Goal: Transaction & Acquisition: Purchase product/service

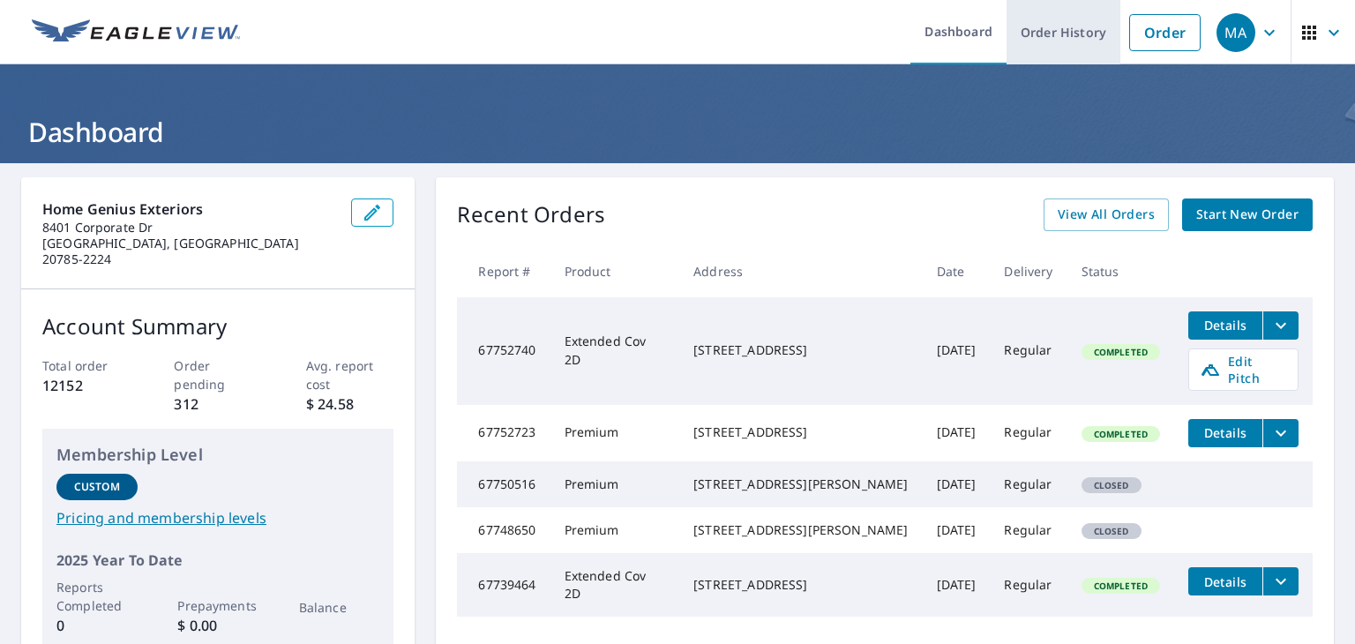
click at [1023, 39] on link "Order History" at bounding box center [1063, 32] width 114 height 64
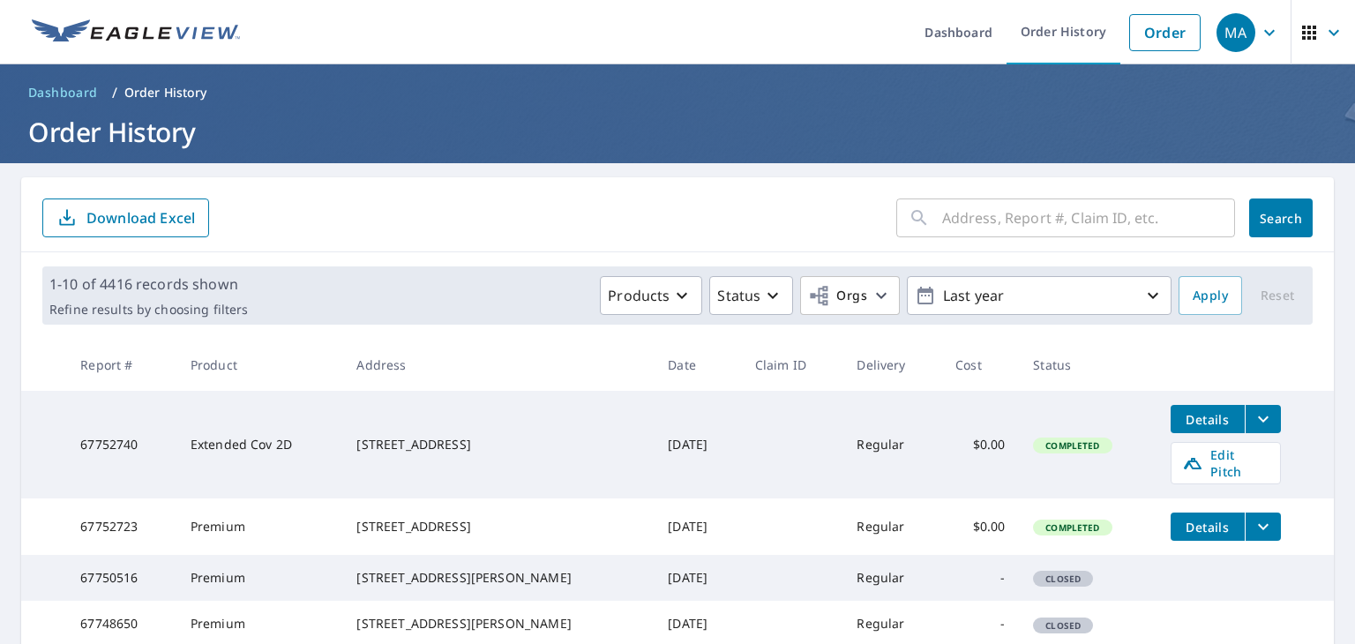
click at [1005, 216] on input "text" at bounding box center [1088, 217] width 293 height 49
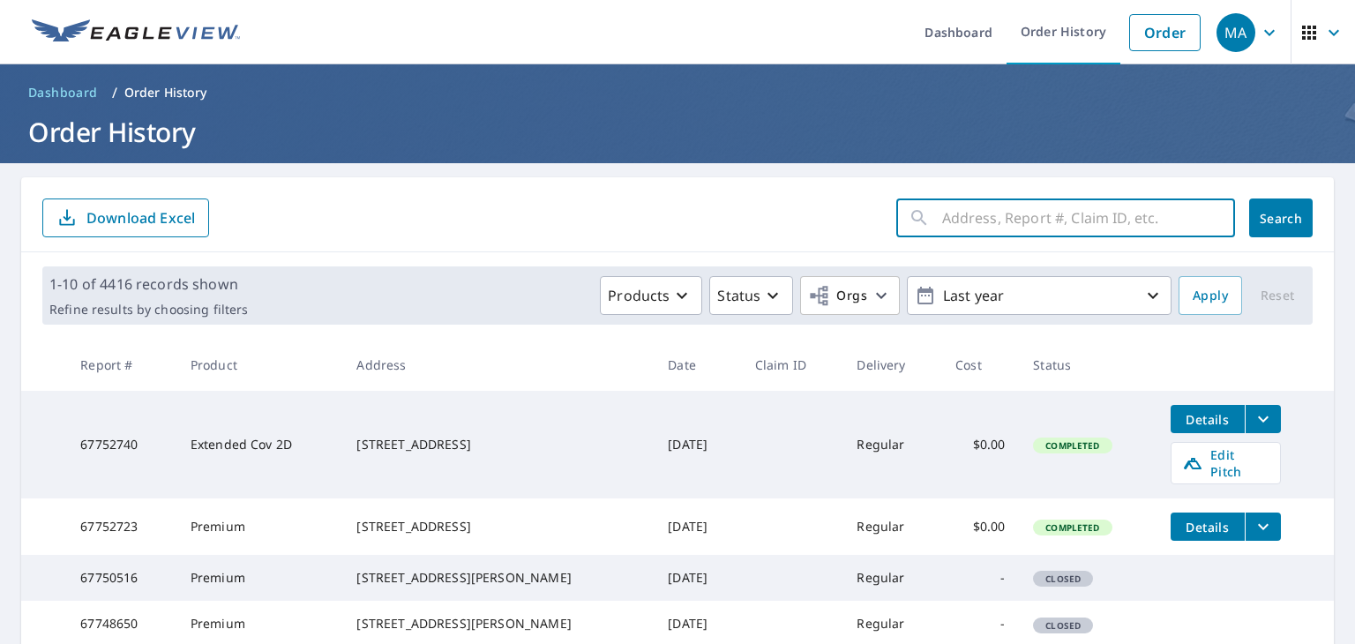
paste input "[STREET_ADDRESS]"
type input "[STREET_ADDRESS]"
click at [1281, 206] on button "Search" at bounding box center [1281, 217] width 64 height 39
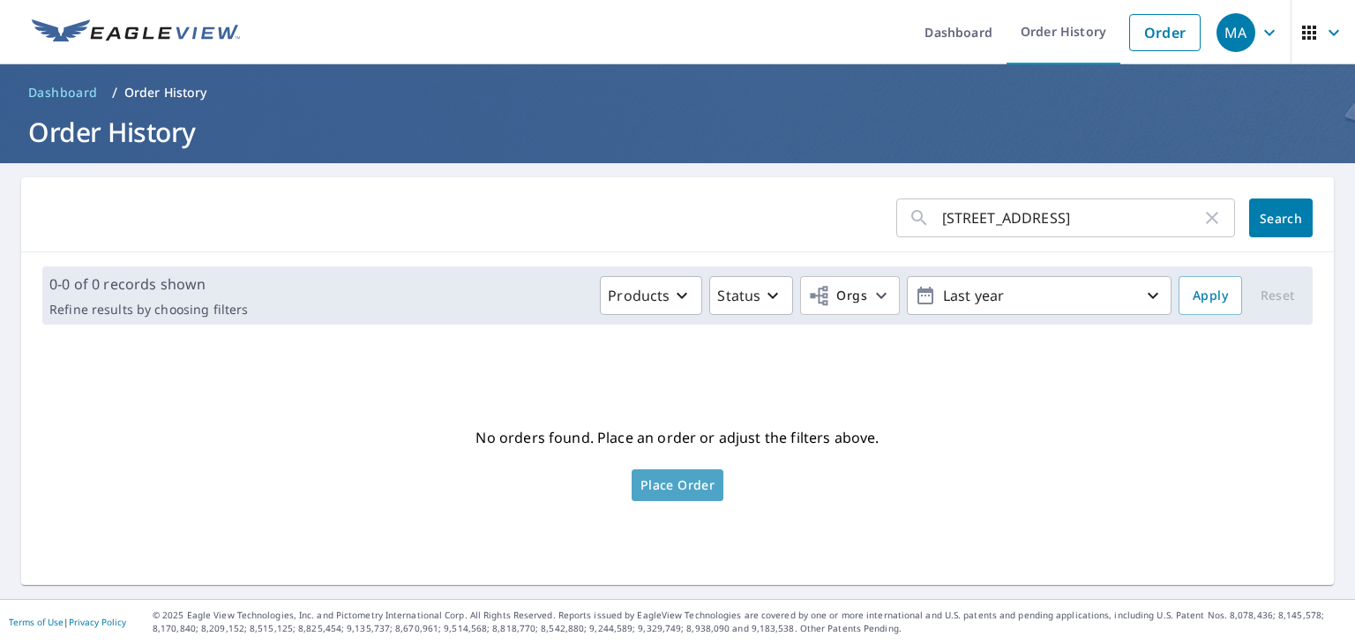
click at [706, 485] on span "Place Order" at bounding box center [677, 485] width 74 height 9
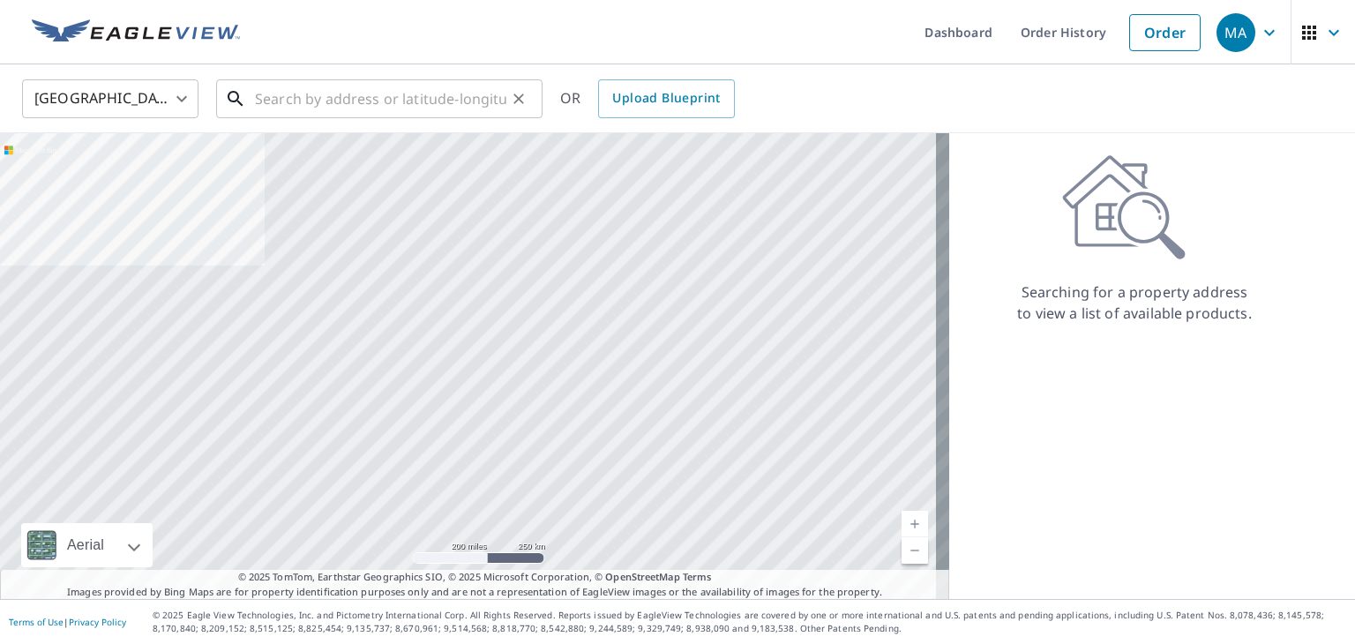
click at [384, 94] on input "text" at bounding box center [380, 98] width 251 height 49
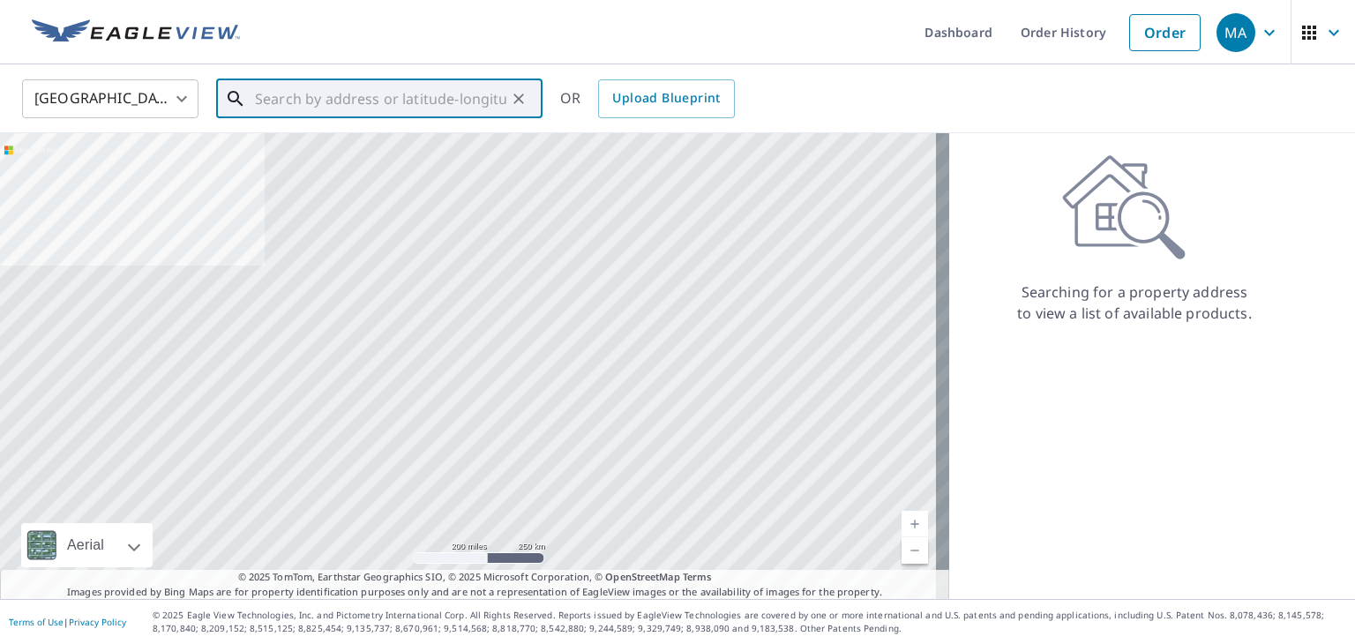
paste input "[STREET_ADDRESS]"
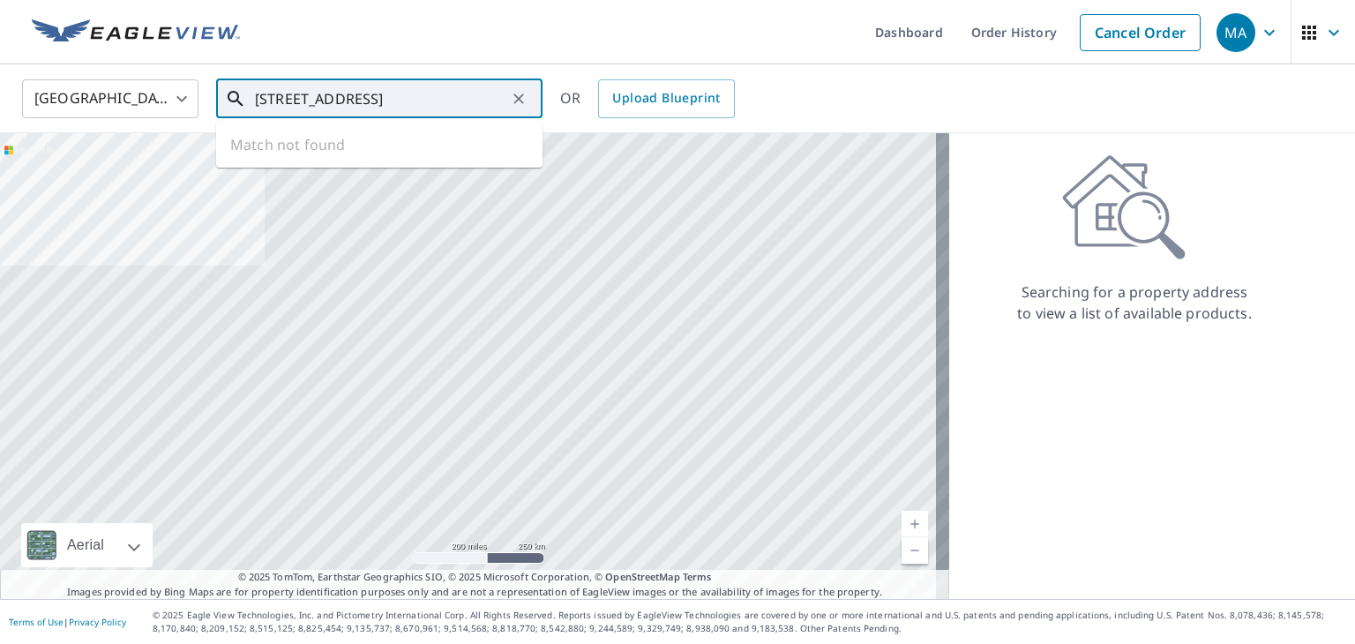
type input "[STREET_ADDRESS]"
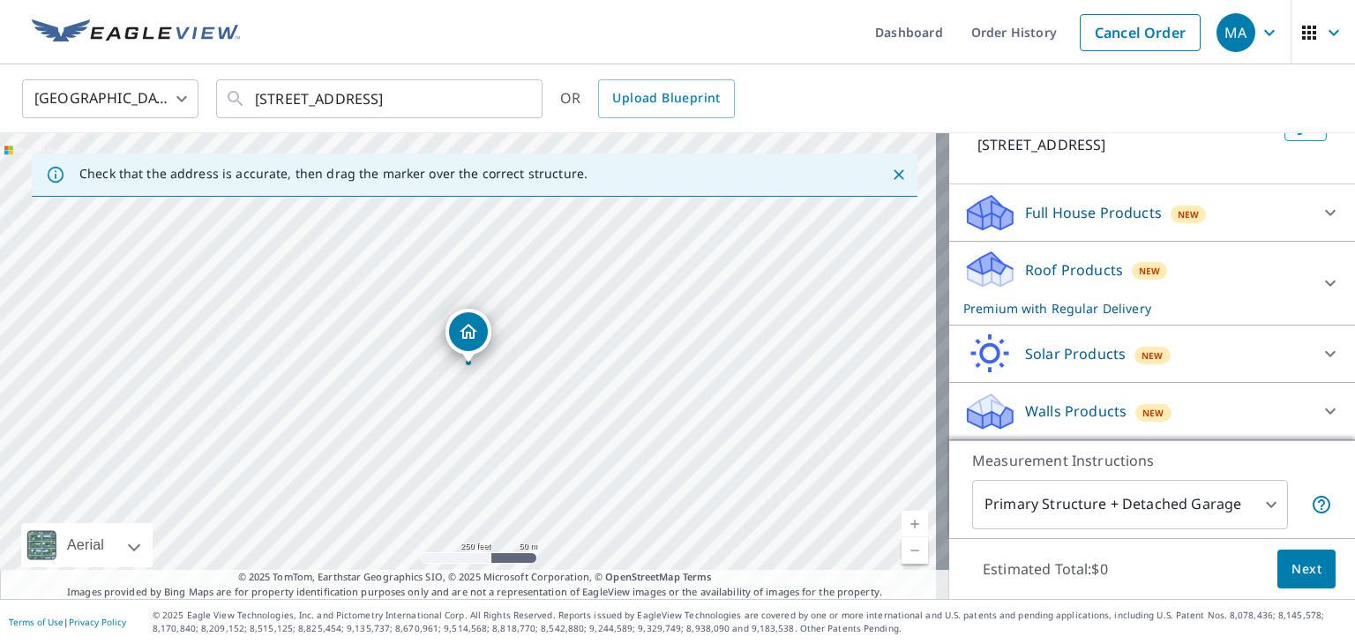
scroll to position [131, 0]
click at [1030, 269] on p "Roof Products" at bounding box center [1074, 270] width 98 height 21
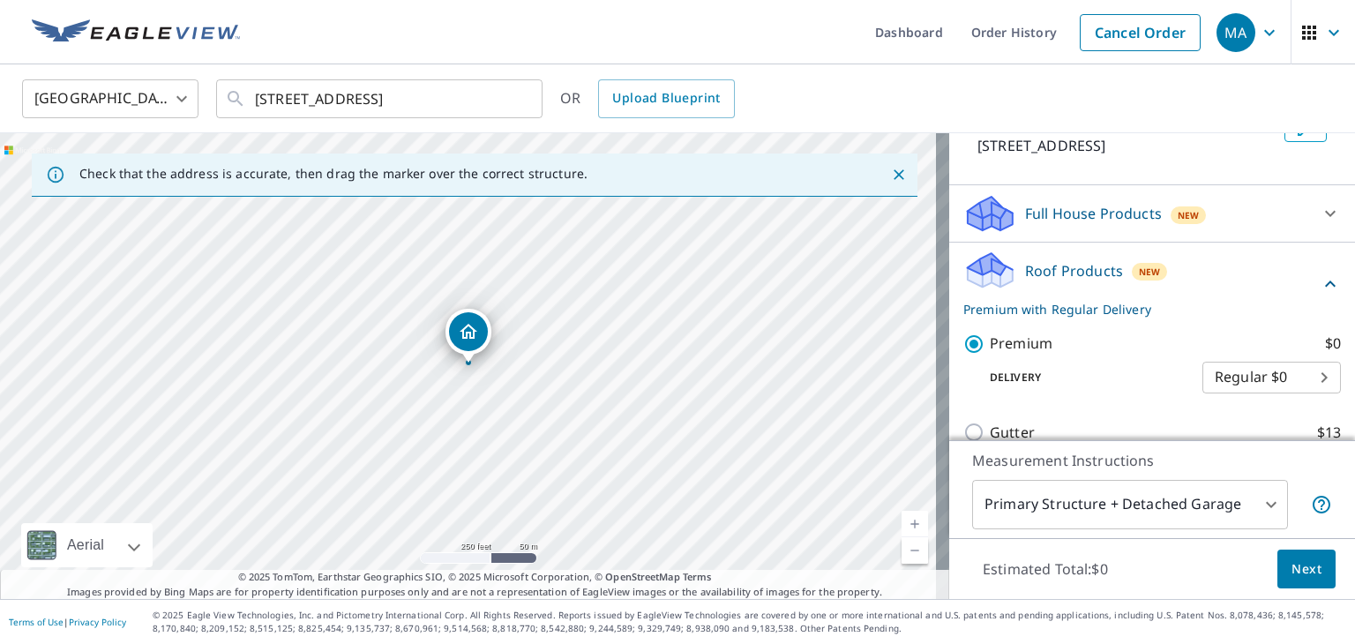
click at [1297, 566] on span "Next" at bounding box center [1306, 569] width 30 height 22
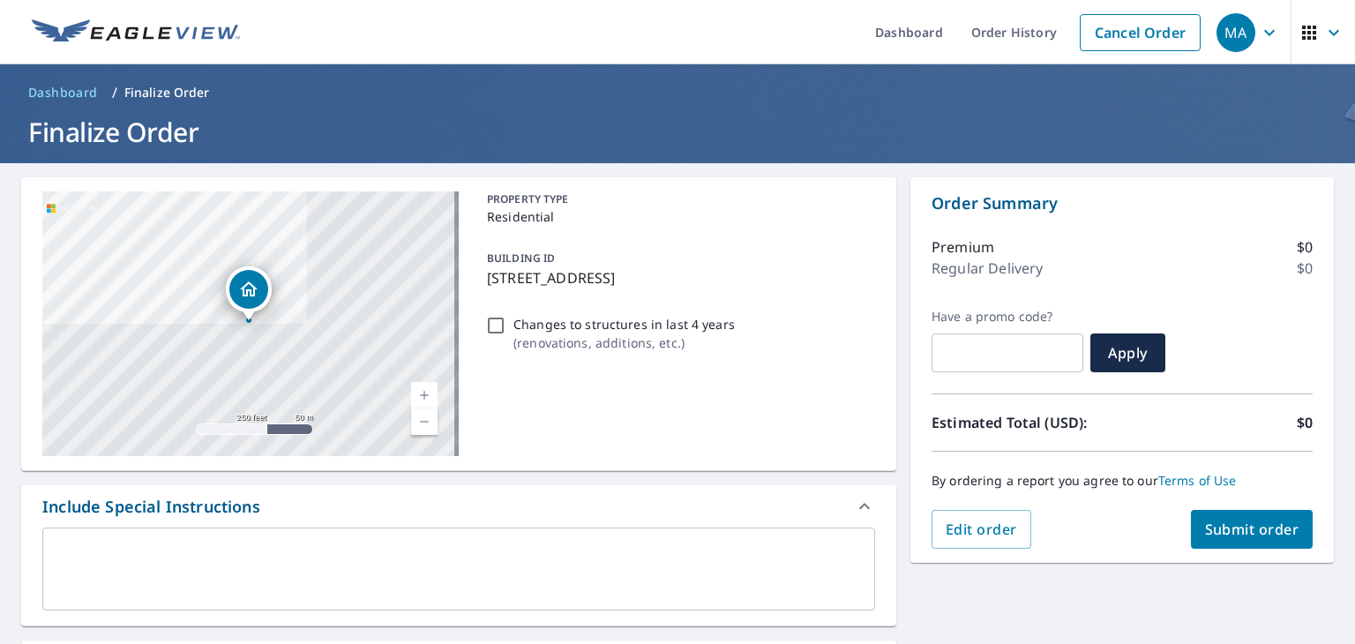
click at [382, 563] on textarea at bounding box center [459, 569] width 808 height 50
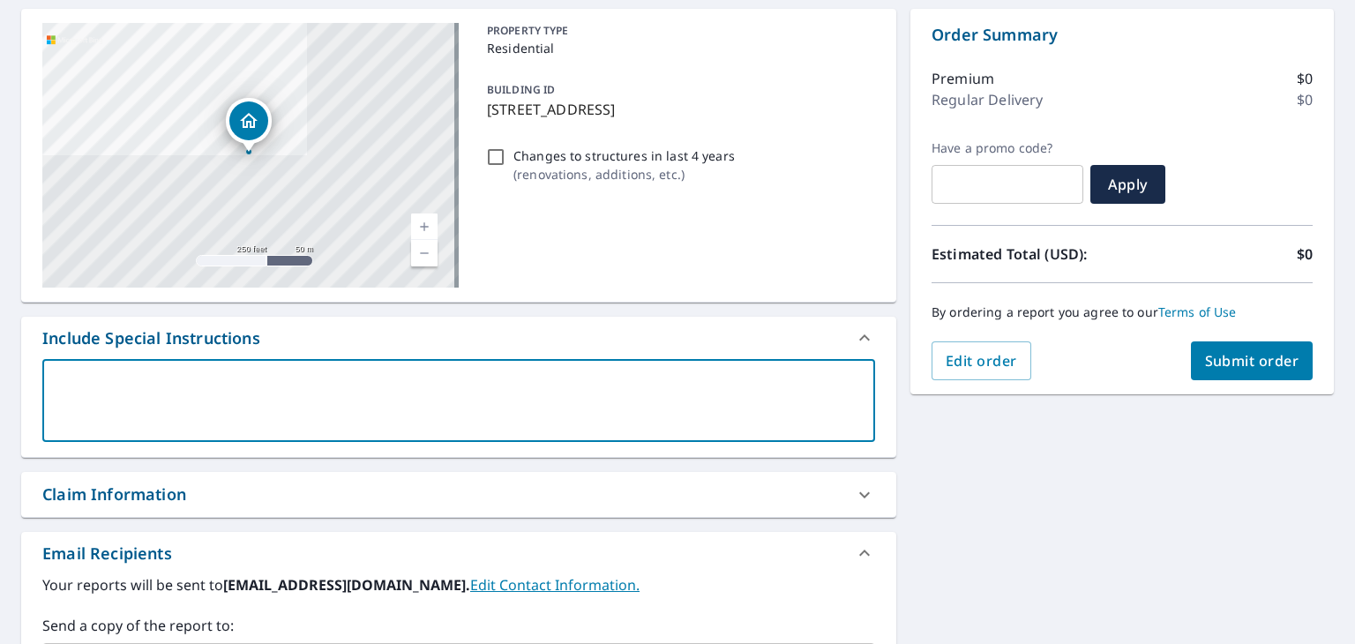
scroll to position [265, 0]
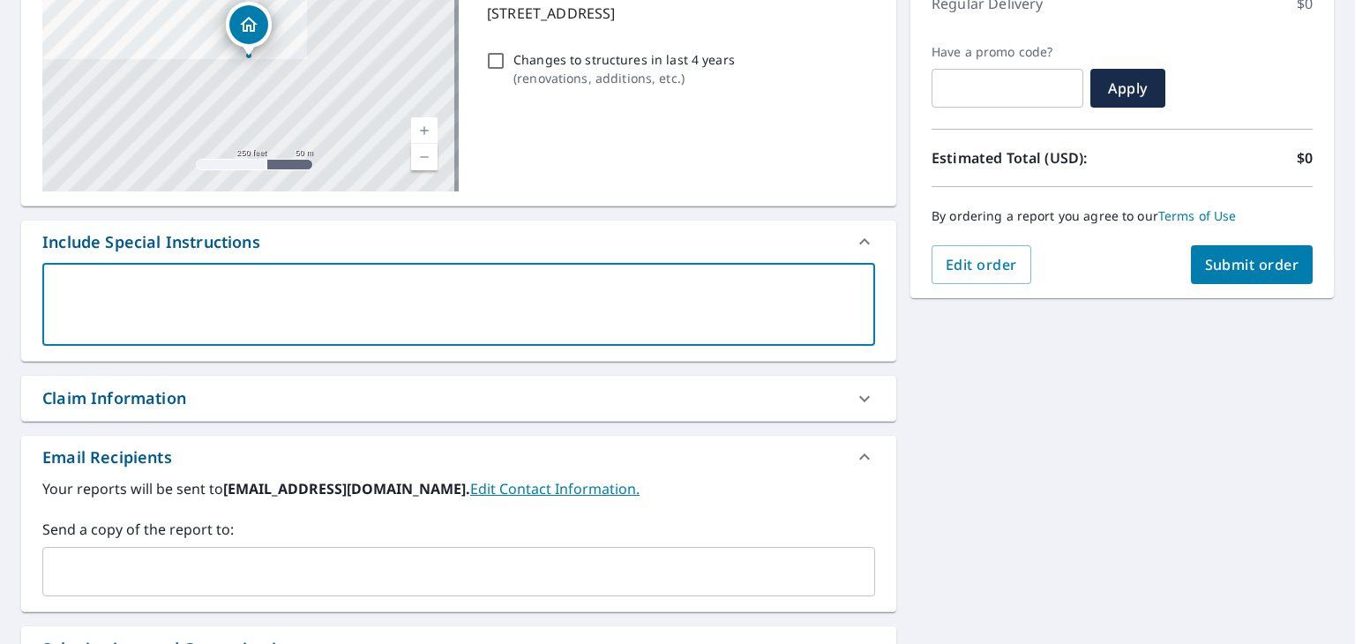
click at [267, 562] on input "text" at bounding box center [445, 572] width 790 height 34
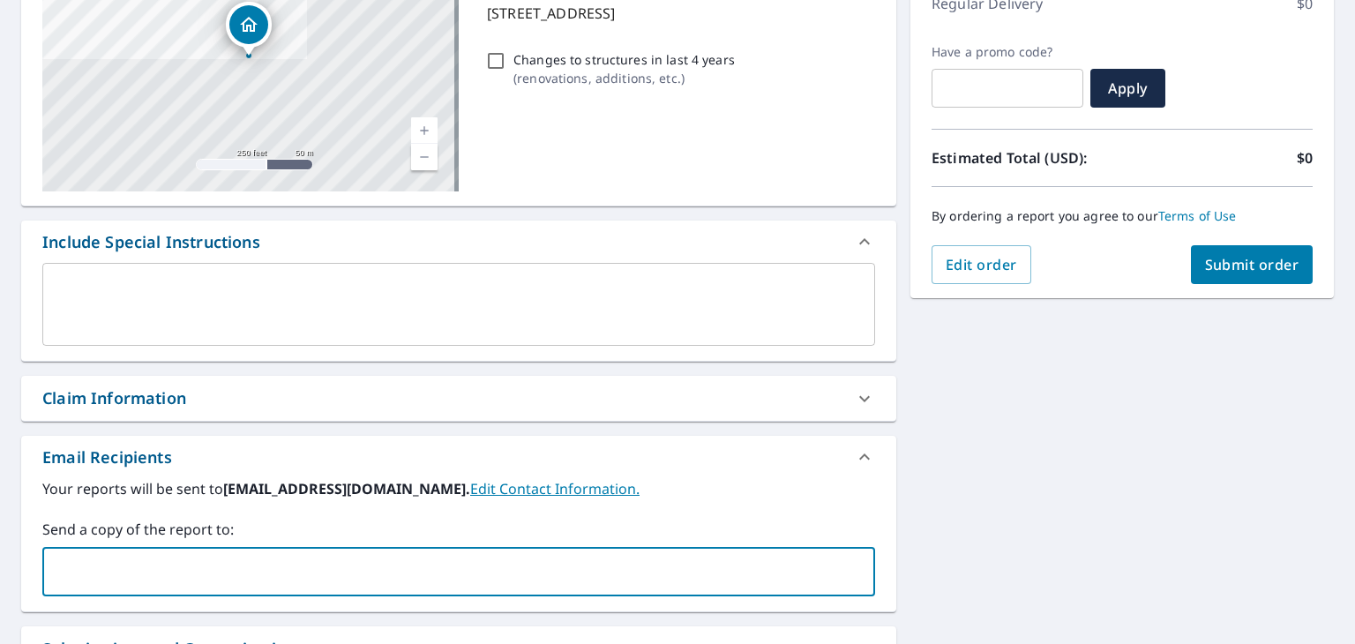
paste input "[EMAIL_ADDRESS][DOMAIN_NAME]"
type input "[EMAIL_ADDRESS][DOMAIN_NAME]"
checkbox input "true"
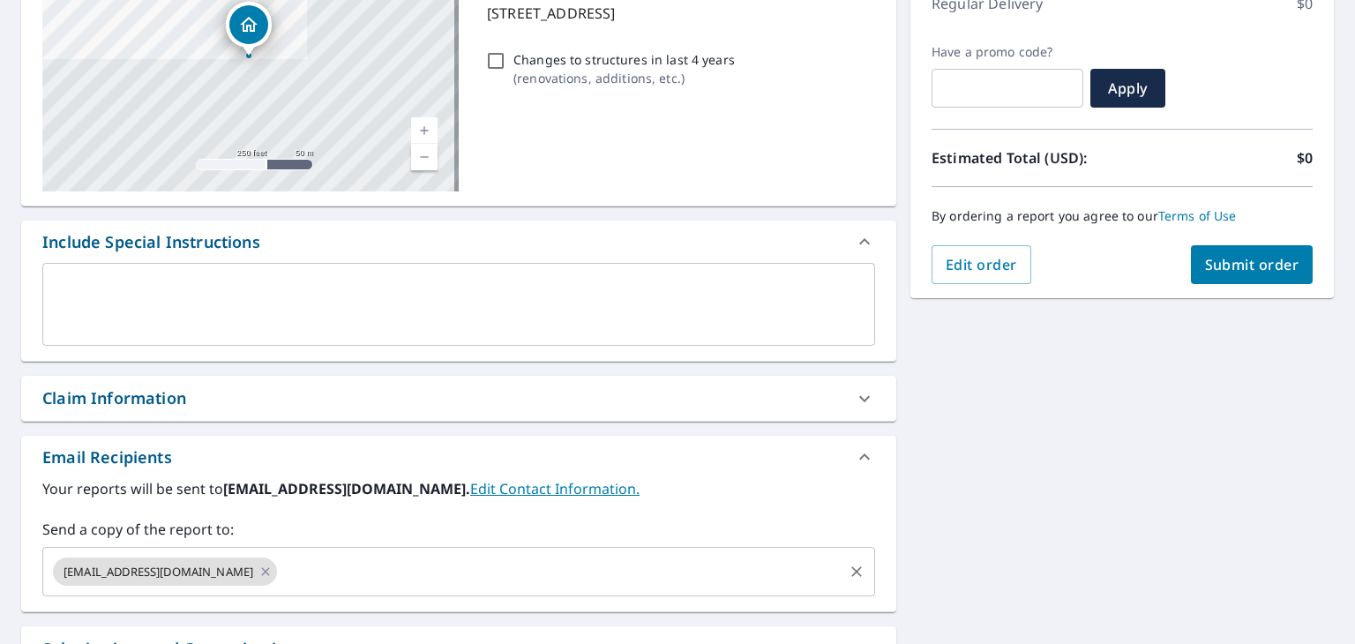
click at [381, 561] on input "text" at bounding box center [560, 572] width 561 height 34
paste input "[EMAIL_ADDRESS][DOMAIN_NAME]"
type input "[EMAIL_ADDRESS][DOMAIN_NAME]"
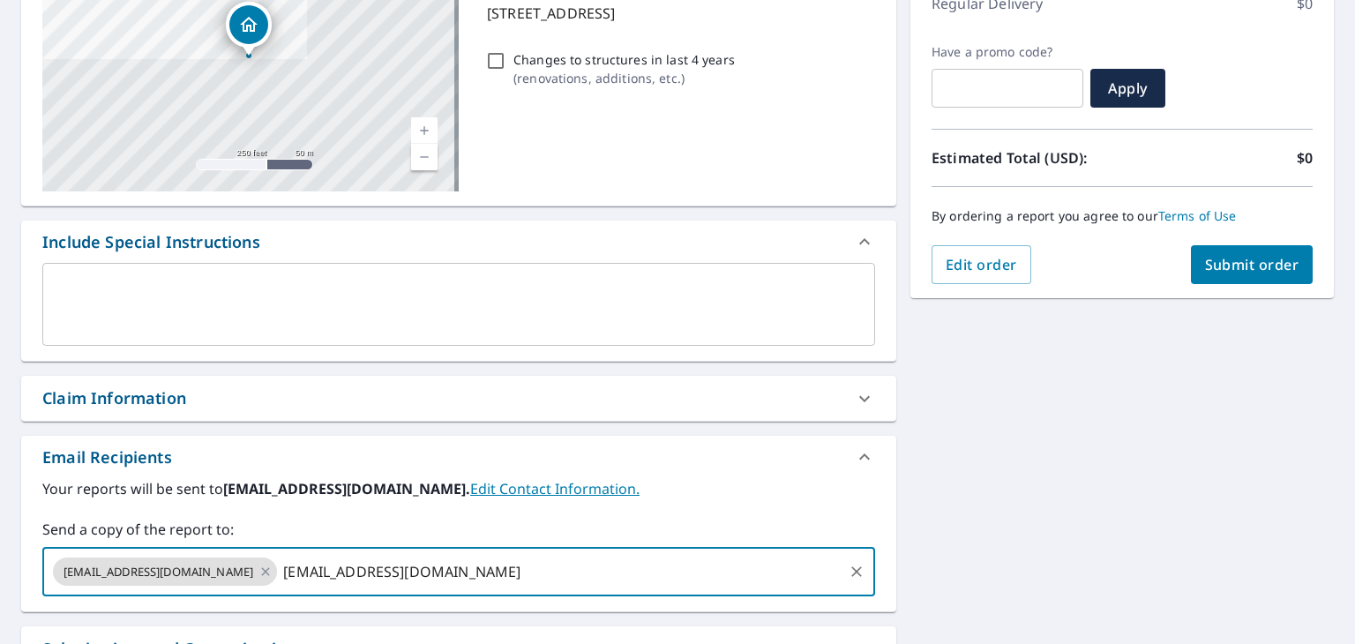
checkbox input "true"
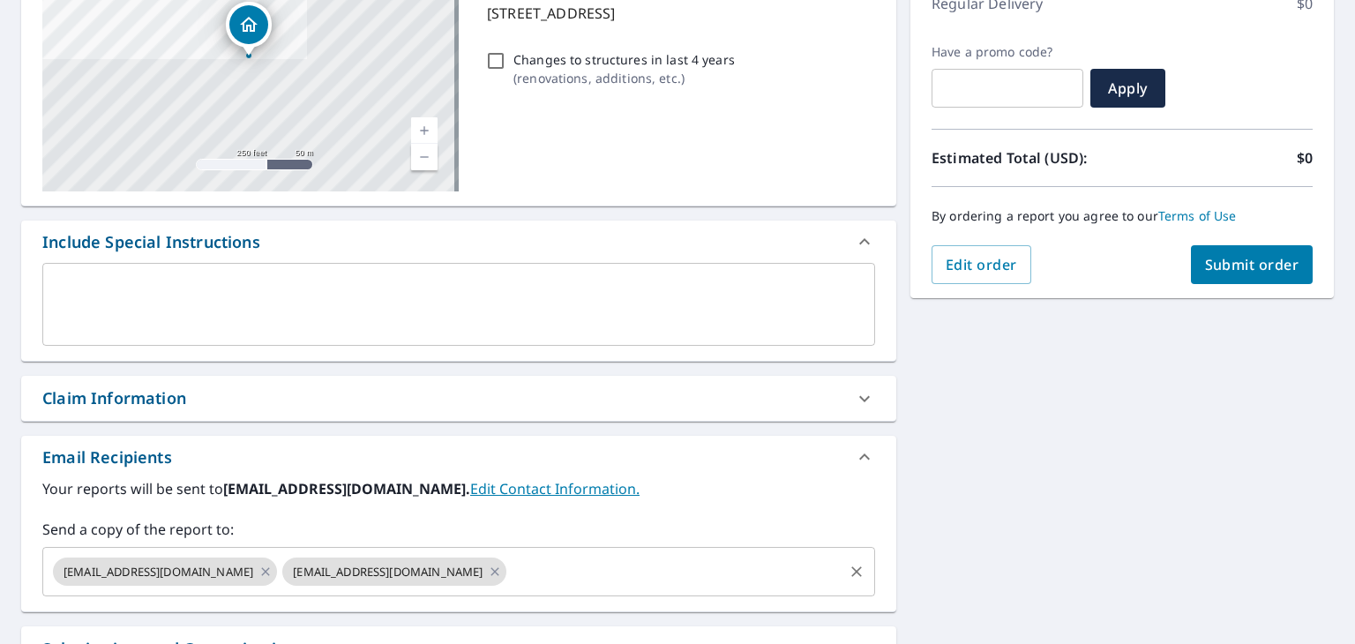
drag, startPoint x: 561, startPoint y: 602, endPoint x: 565, endPoint y: 594, distance: 9.9
click at [561, 602] on div "Your reports will be sent to [EMAIL_ADDRESS][DOMAIN_NAME]. Edit Contact Informa…" at bounding box center [458, 544] width 875 height 133
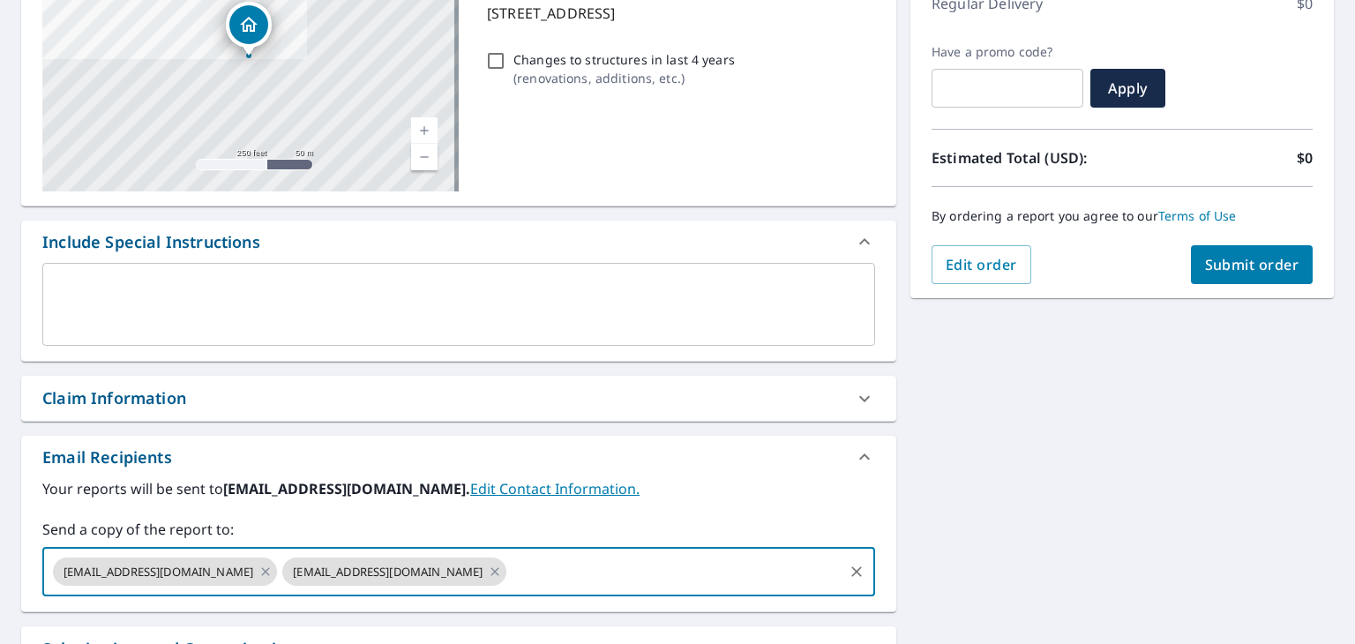
click at [574, 580] on input "text" at bounding box center [675, 572] width 332 height 34
paste input "[EMAIL_ADDRESS][DOMAIN_NAME]"
type input "[EMAIL_ADDRESS][DOMAIN_NAME]"
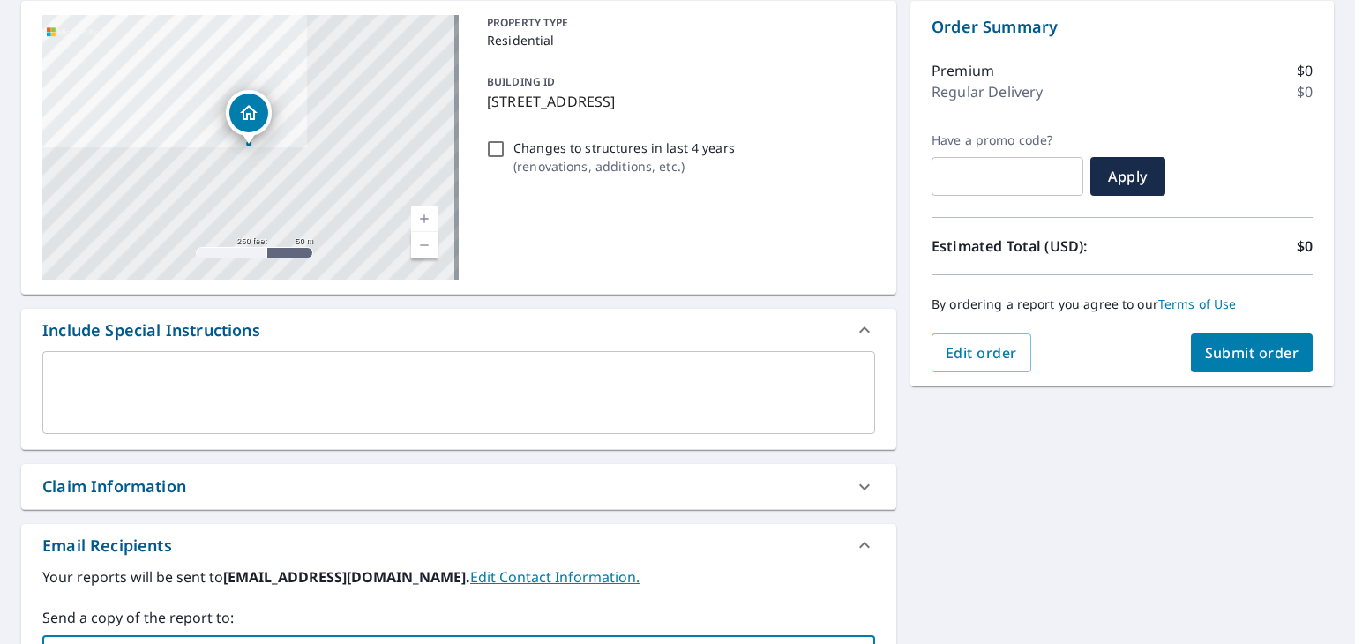
scroll to position [0, 0]
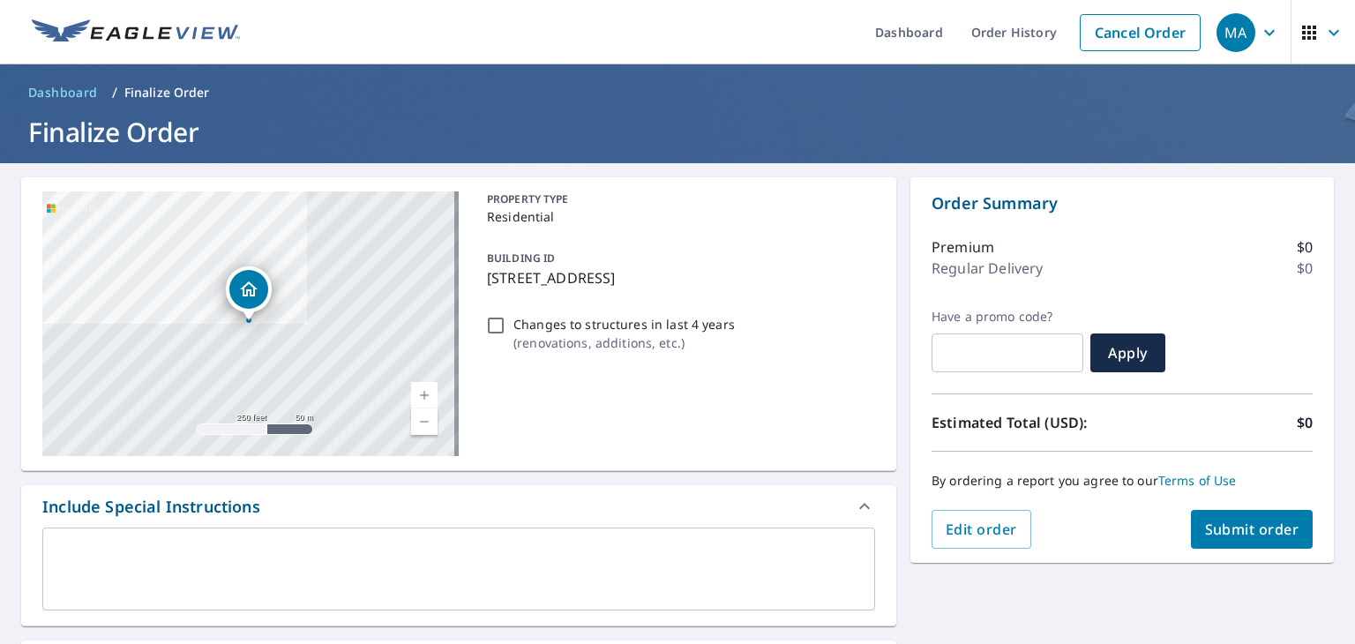
click at [1223, 533] on span "Submit order" at bounding box center [1252, 529] width 94 height 19
checkbox input "true"
